Goal: Task Accomplishment & Management: Use online tool/utility

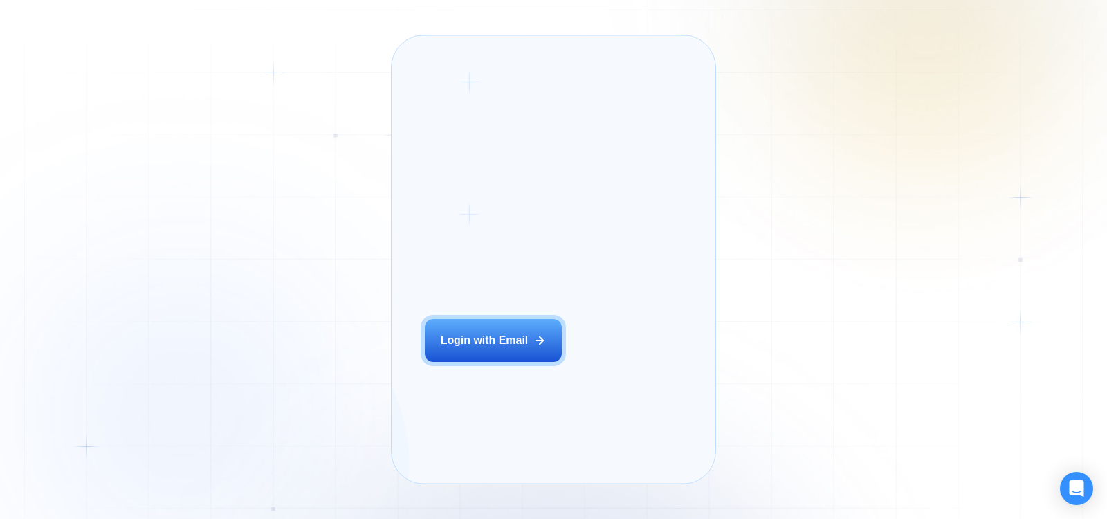
click at [499, 362] on button "Login with Email" at bounding box center [493, 340] width 137 height 43
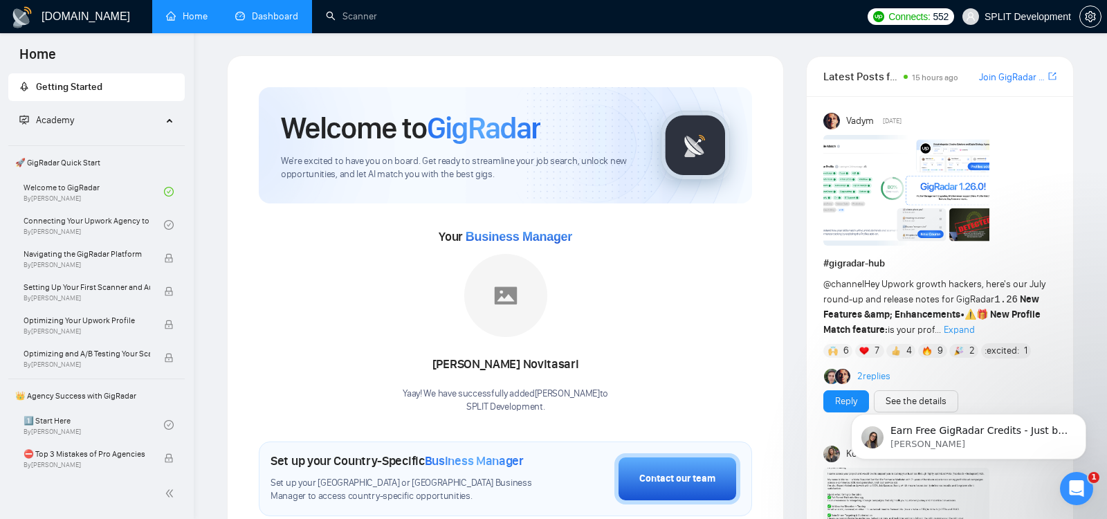
click at [276, 12] on link "Dashboard" at bounding box center [266, 16] width 63 height 12
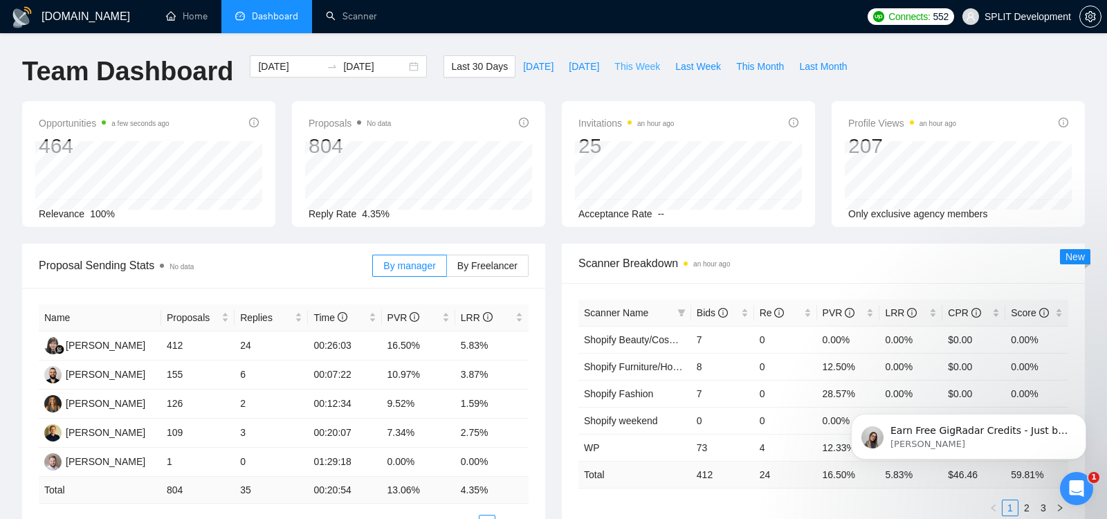
click at [635, 60] on span "This Week" at bounding box center [637, 66] width 46 height 15
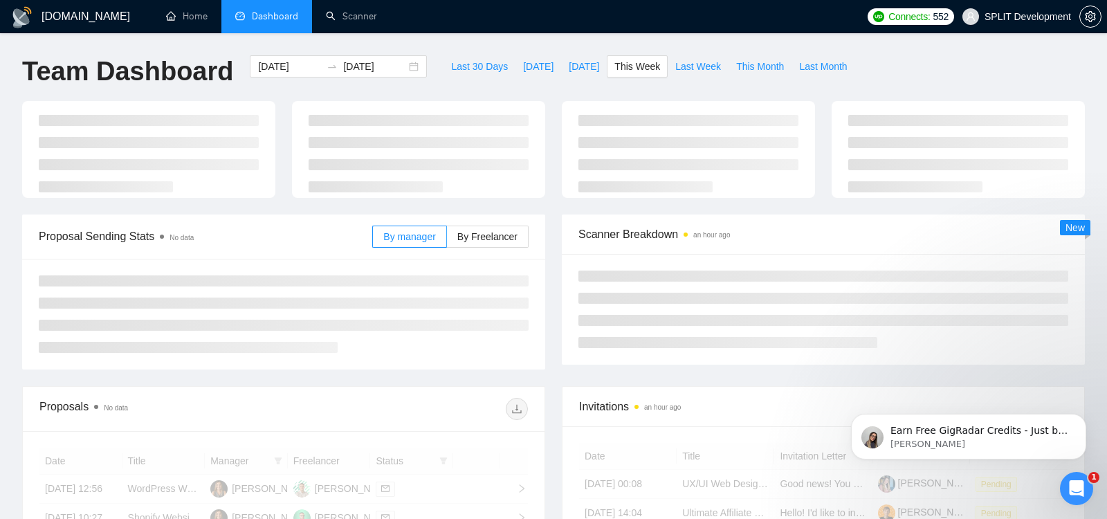
type input "[DATE]"
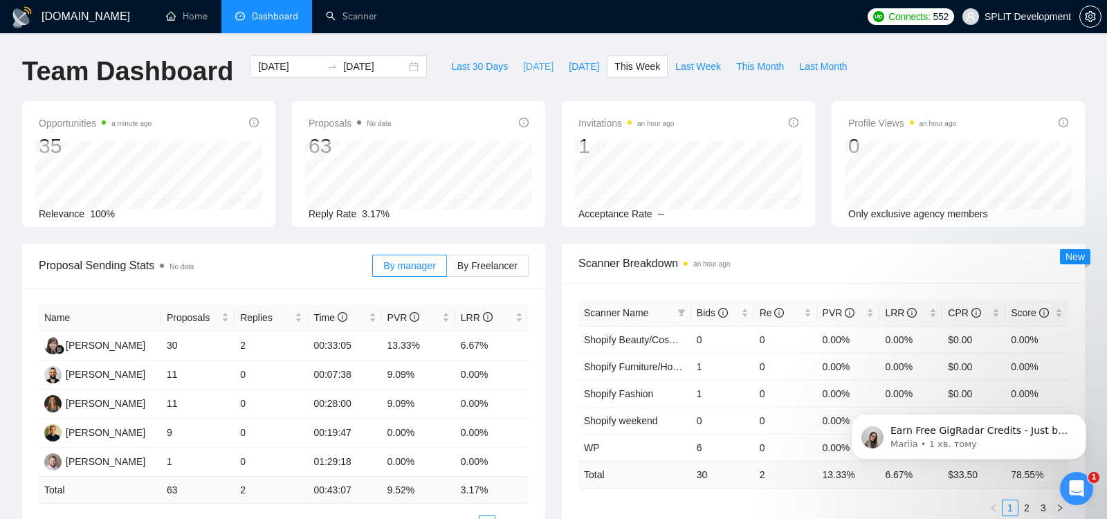
click at [526, 66] on span "[DATE]" at bounding box center [538, 66] width 30 height 15
type input "[DATE]"
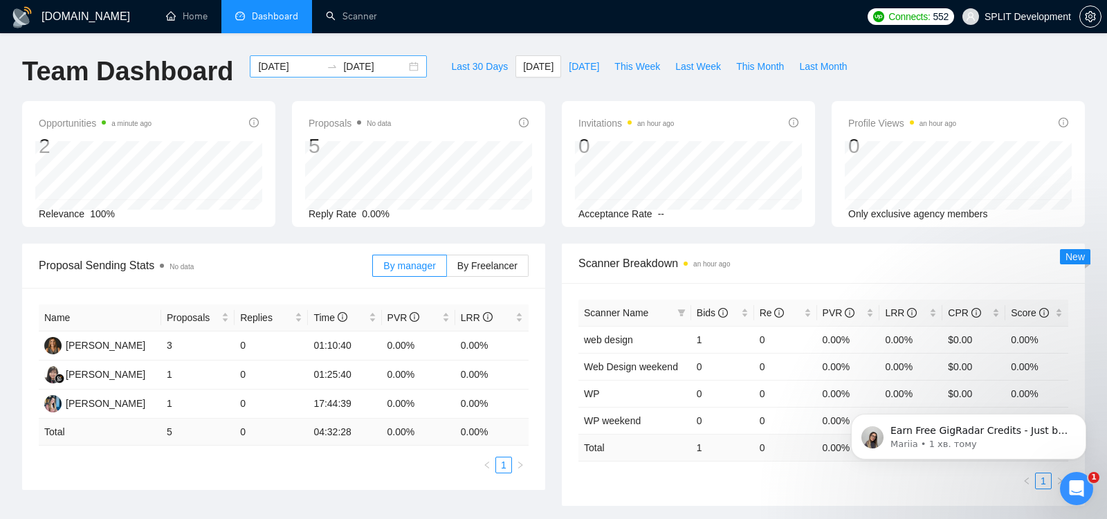
click at [404, 66] on div "[DATE] [DATE]" at bounding box center [338, 66] width 177 height 22
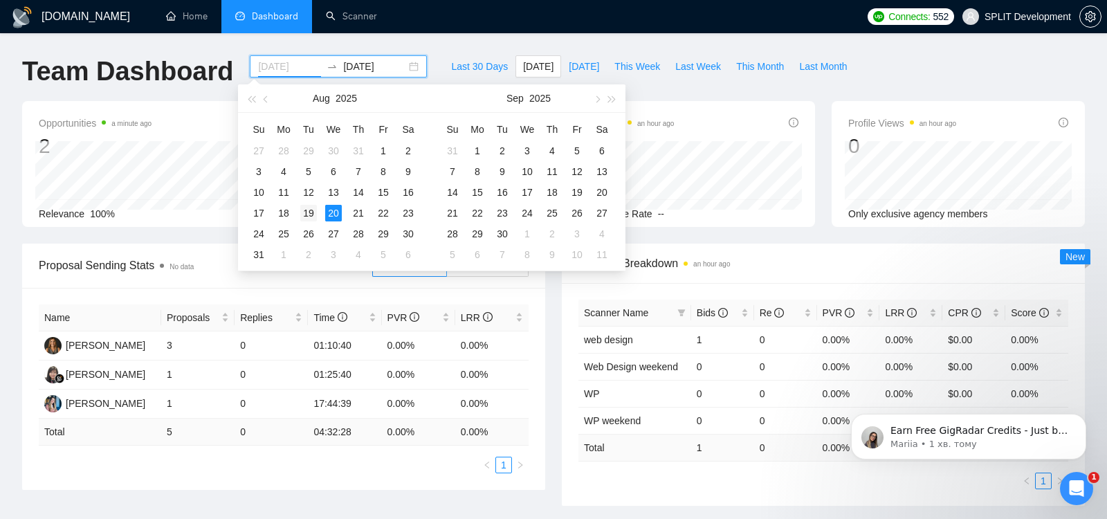
type input "[DATE]"
click at [310, 212] on div "19" at bounding box center [308, 213] width 17 height 17
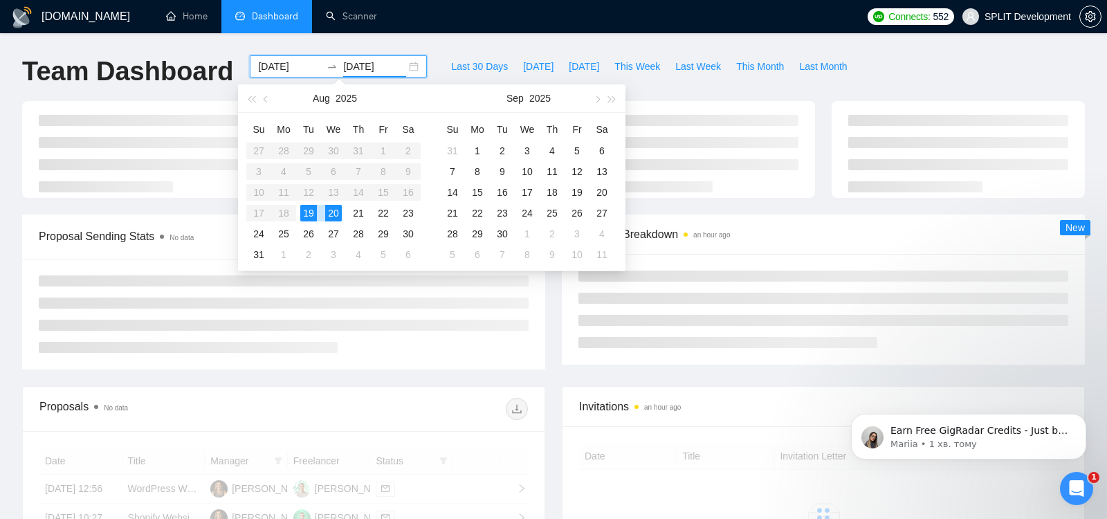
click at [310, 212] on div "19" at bounding box center [308, 213] width 17 height 17
type input "[DATE]"
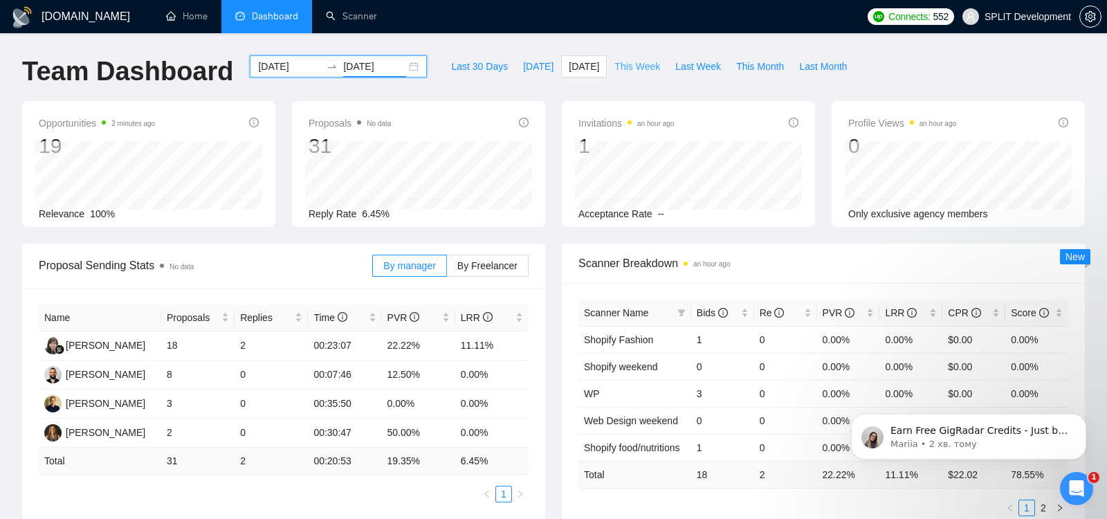
click at [645, 68] on span "This Week" at bounding box center [637, 66] width 46 height 15
type input "[DATE]"
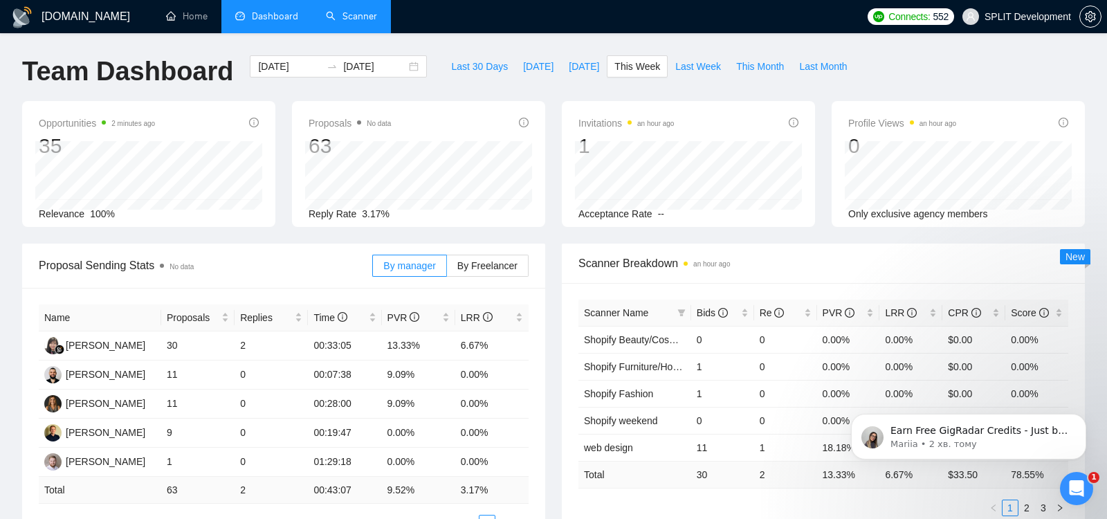
click at [361, 14] on link "Scanner" at bounding box center [351, 16] width 51 height 12
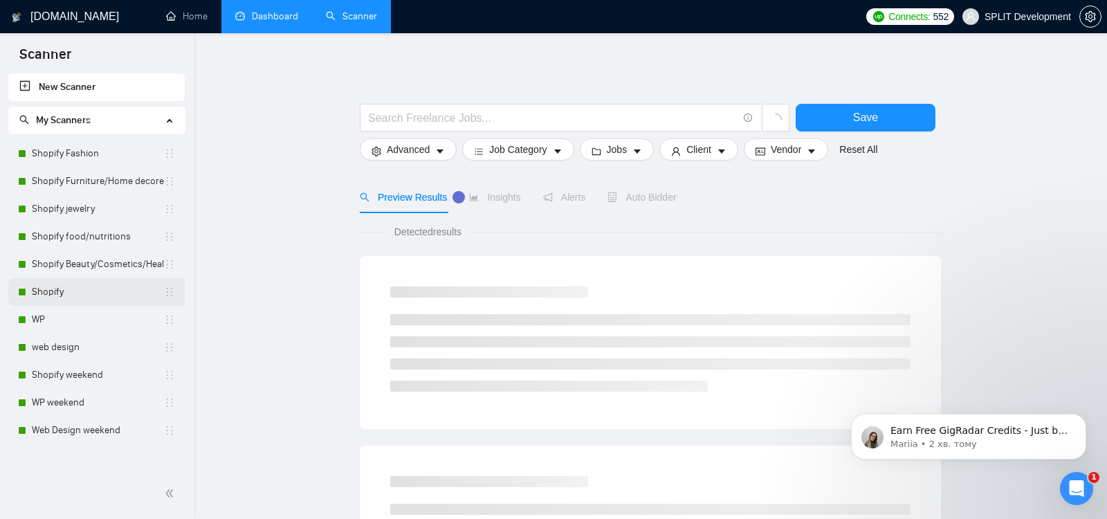
click at [67, 294] on link "Shopify" at bounding box center [98, 292] width 132 height 28
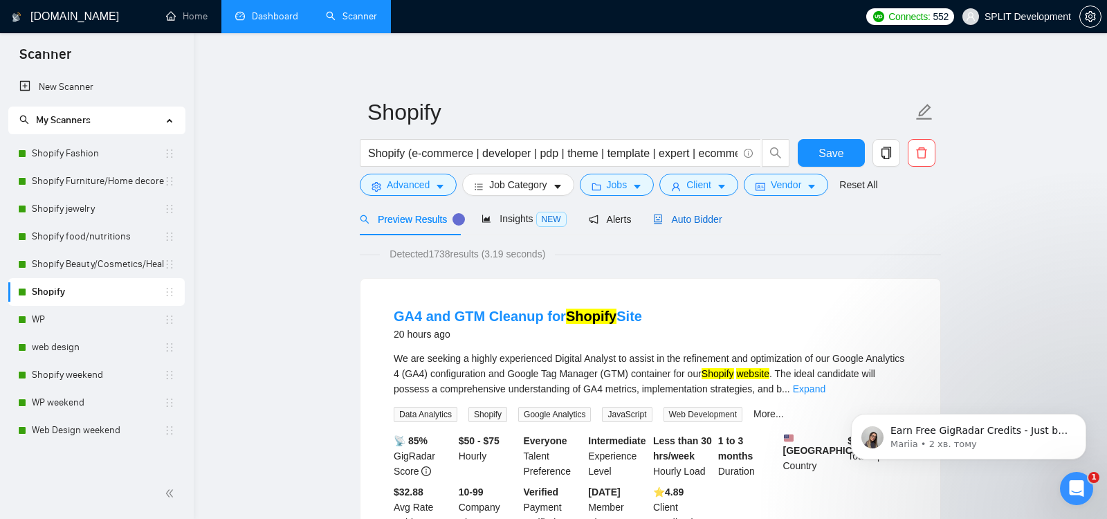
click at [704, 222] on span "Auto Bidder" at bounding box center [687, 219] width 68 height 11
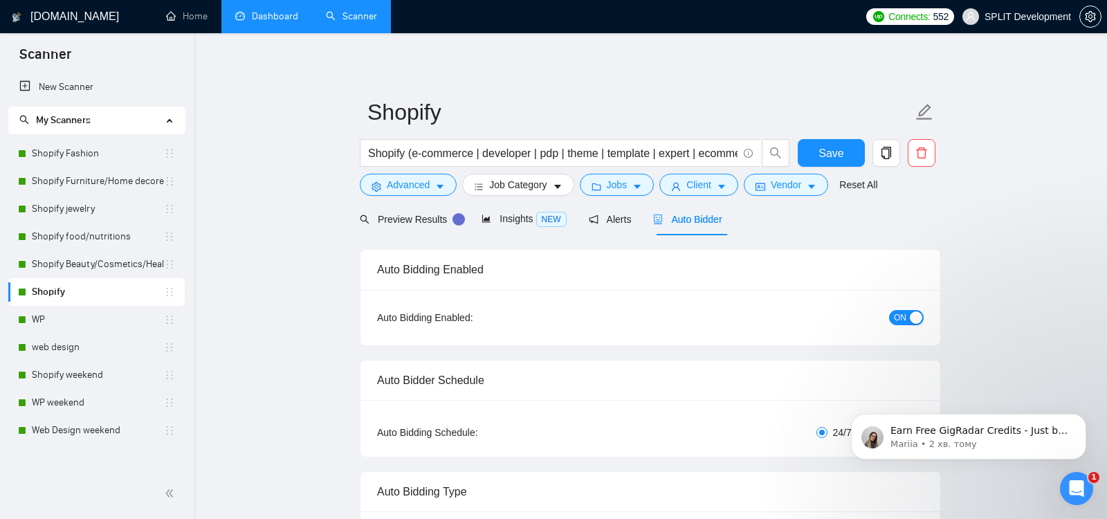
radio input "false"
radio input "true"
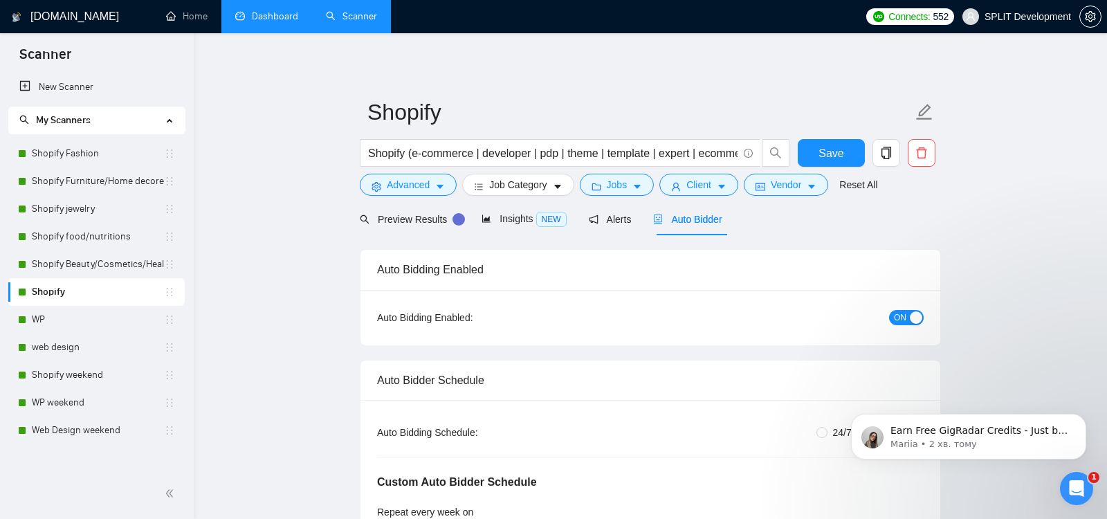
click at [273, 16] on link "Dashboard" at bounding box center [266, 16] width 63 height 12
